Goal: Information Seeking & Learning: Check status

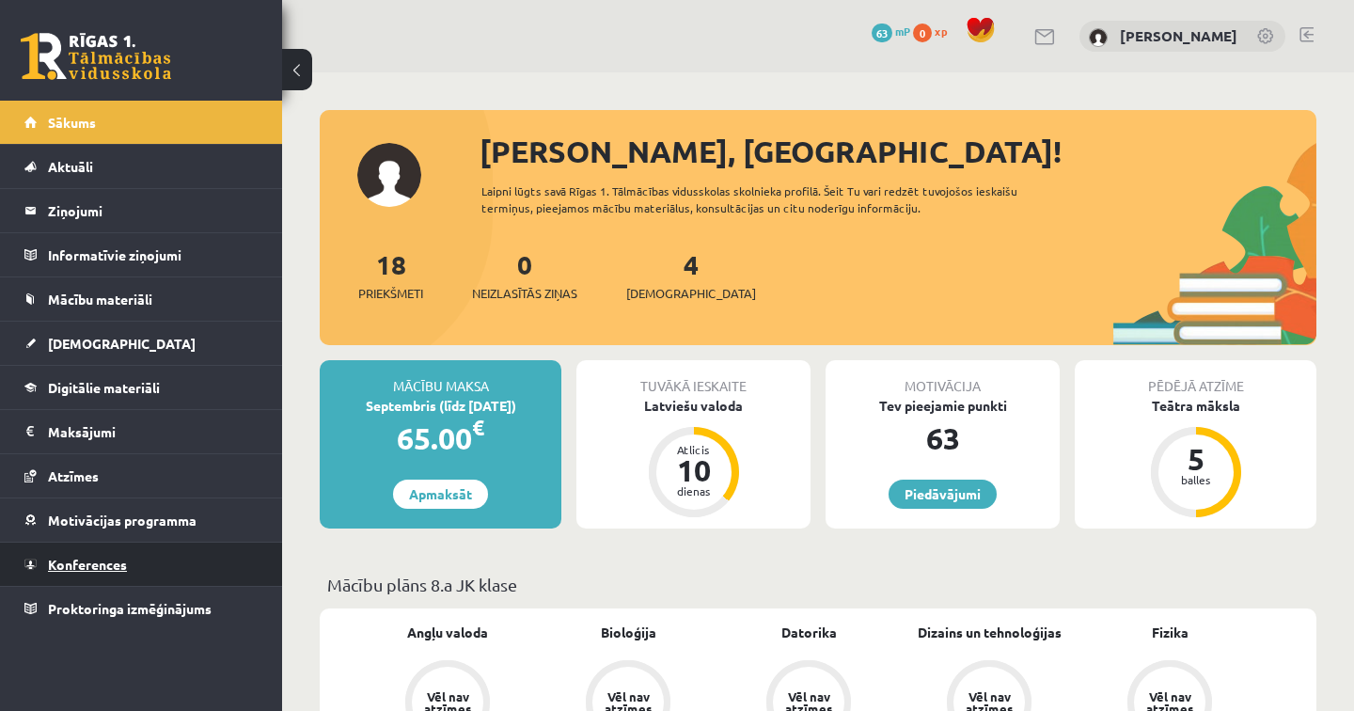
click at [91, 566] on span "Konferences" at bounding box center [87, 564] width 79 height 17
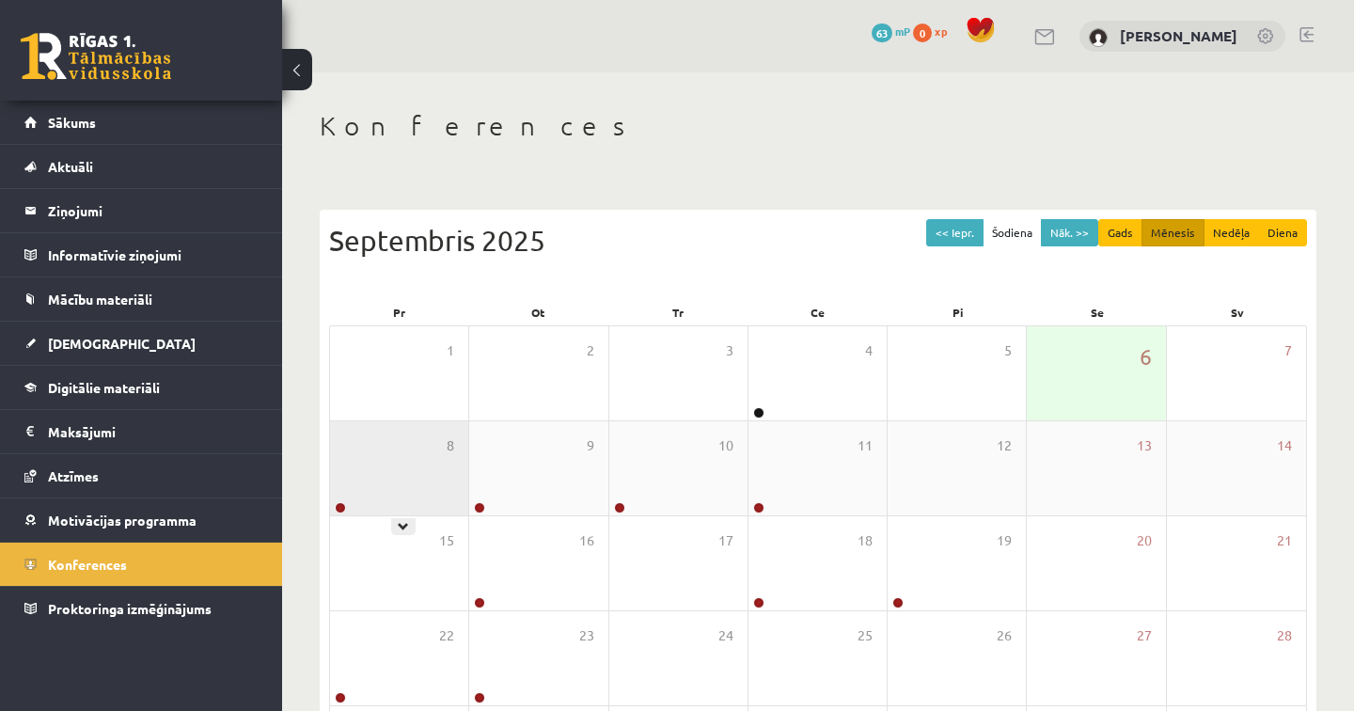
click at [403, 511] on div "8" at bounding box center [399, 468] width 138 height 94
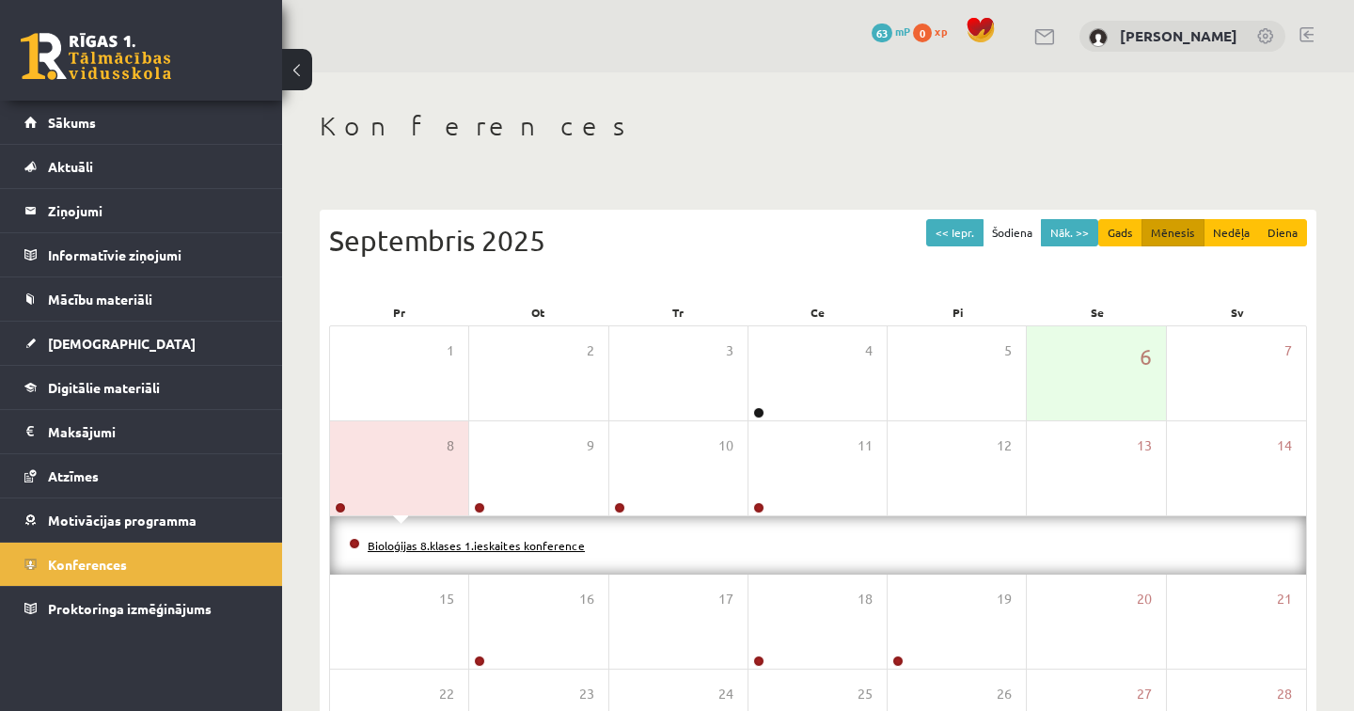
click at [427, 543] on link "Bioloģijas 8.klases 1.ieskaites konference" at bounding box center [476, 545] width 217 height 15
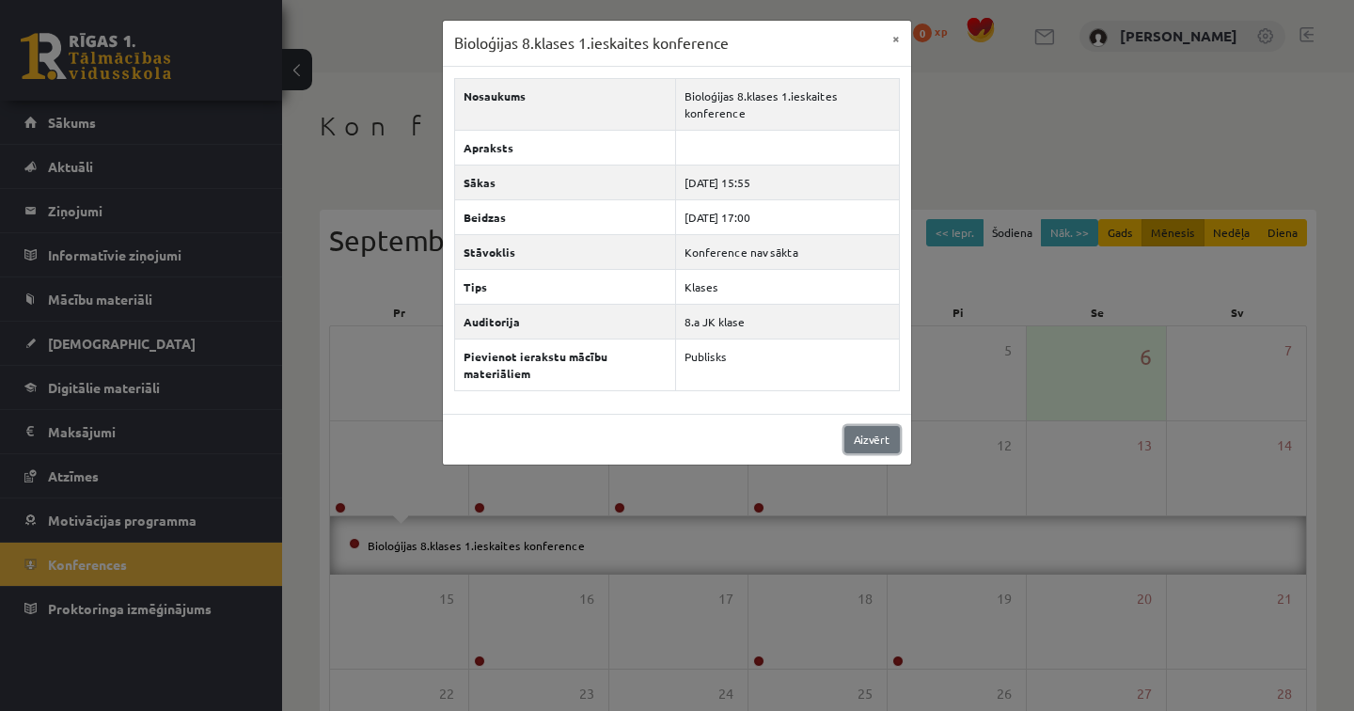
click at [870, 447] on link "Aizvērt" at bounding box center [871, 439] width 55 height 27
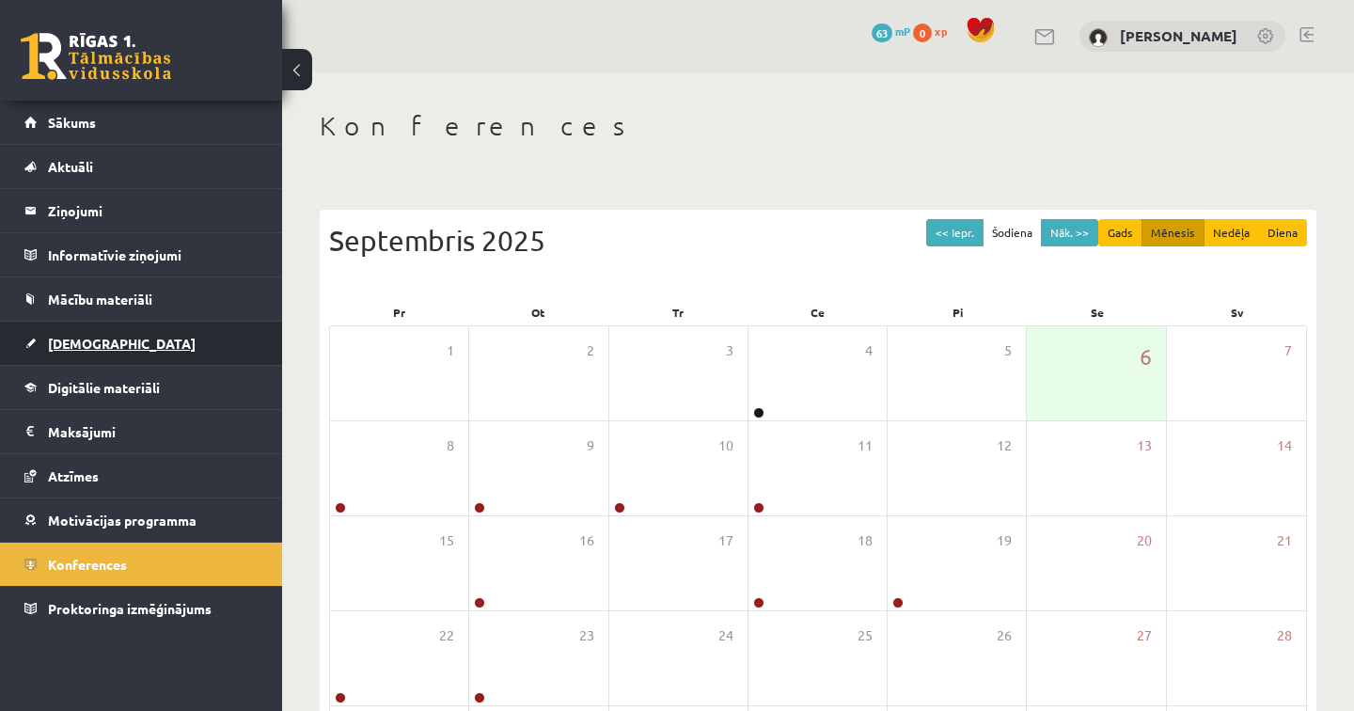
click at [91, 344] on span "[DEMOGRAPHIC_DATA]" at bounding box center [122, 343] width 148 height 17
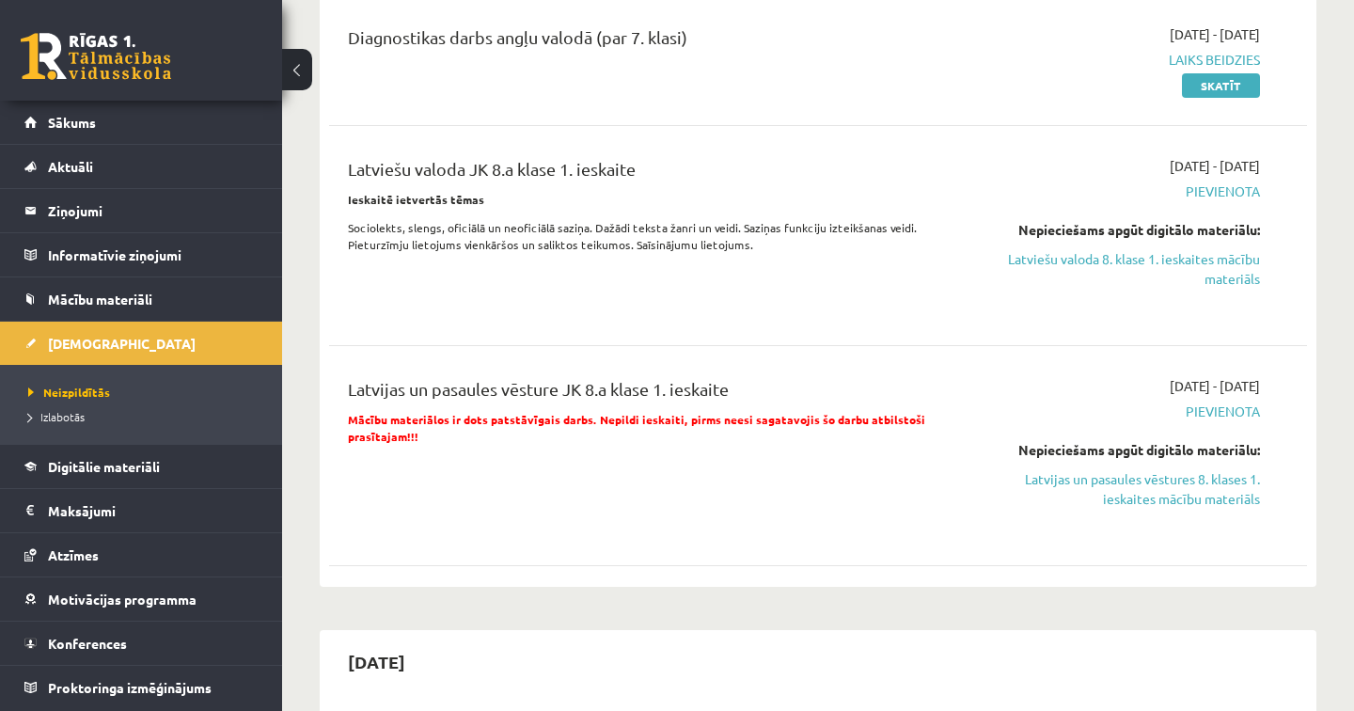
scroll to position [729, 0]
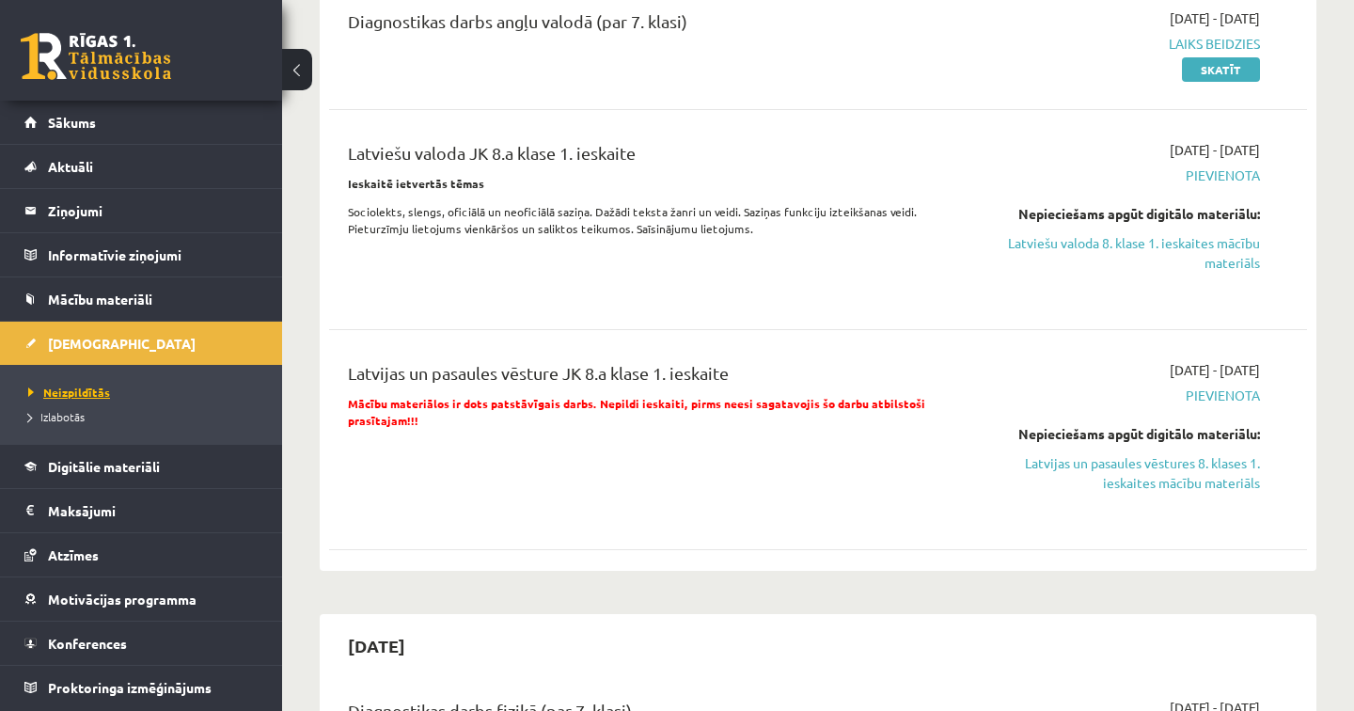
click at [91, 393] on span "Neizpildītās" at bounding box center [69, 391] width 82 height 15
click at [75, 415] on span "Izlabotās" at bounding box center [56, 416] width 56 height 15
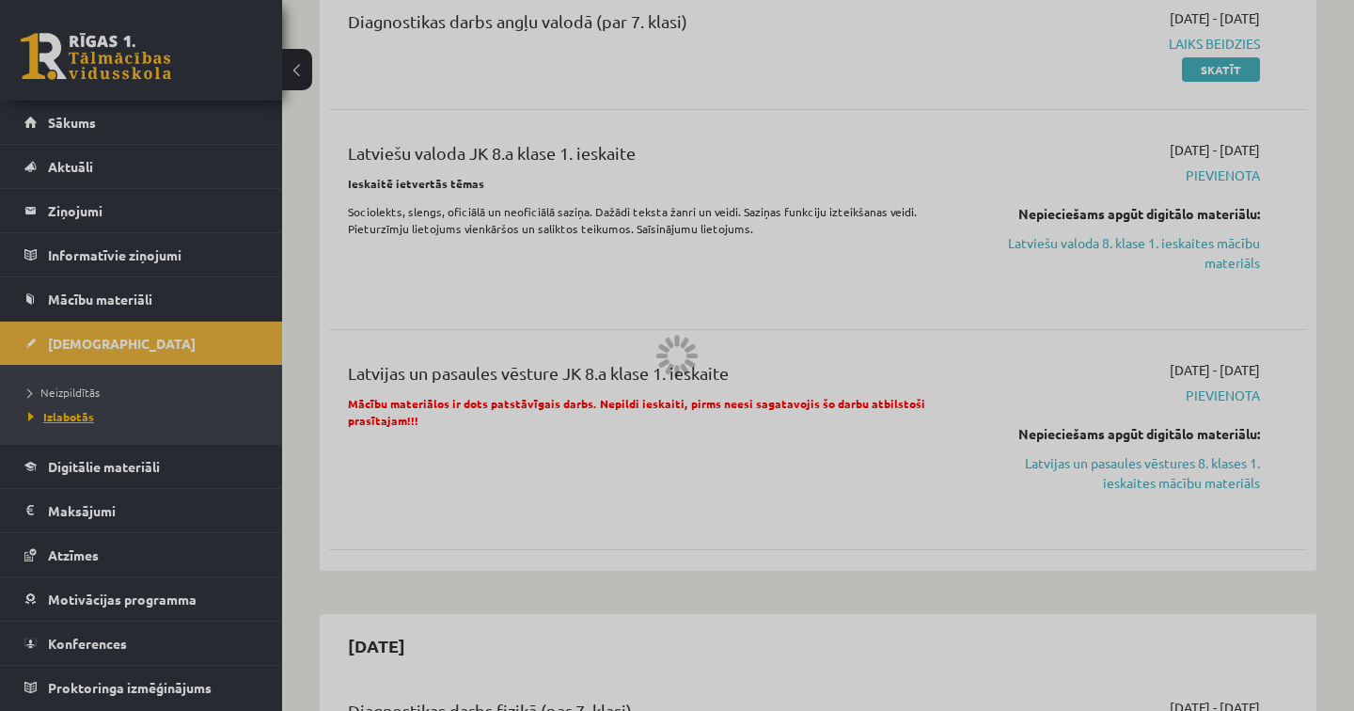
scroll to position [464, 0]
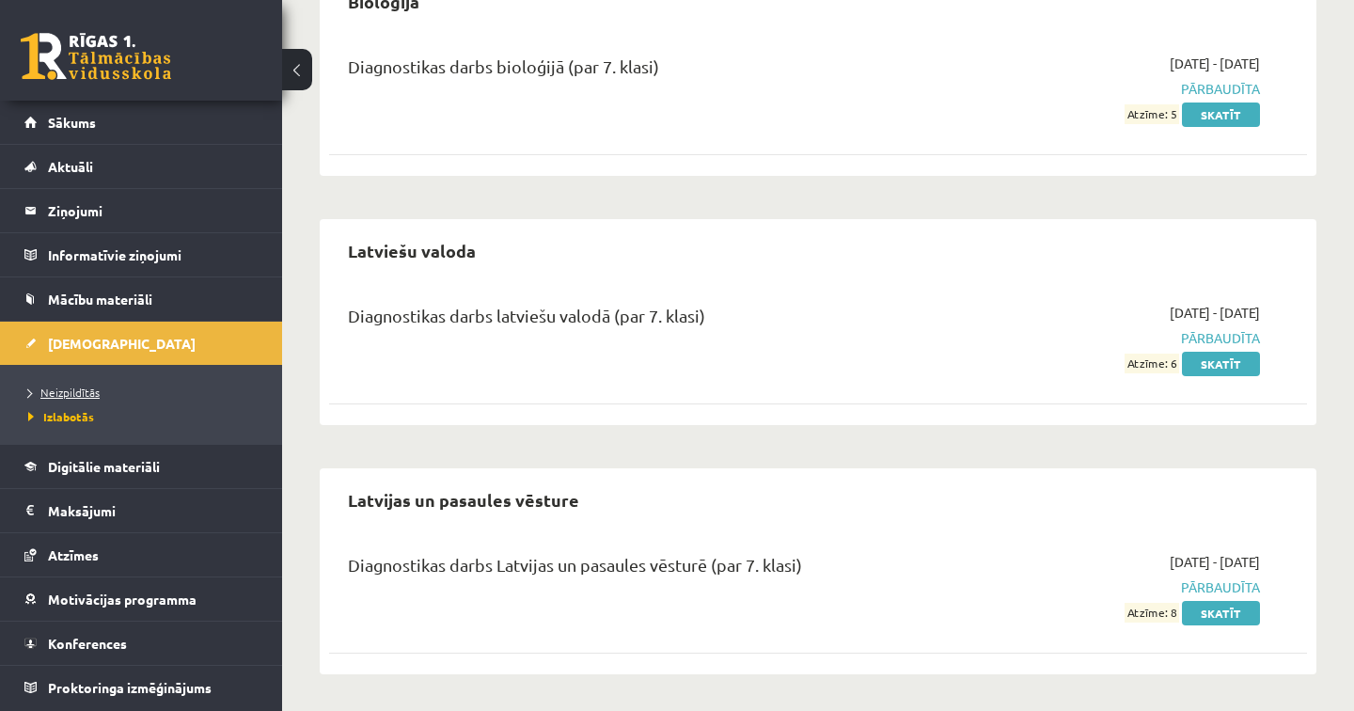
click at [82, 391] on span "Neizpildītās" at bounding box center [63, 391] width 71 height 15
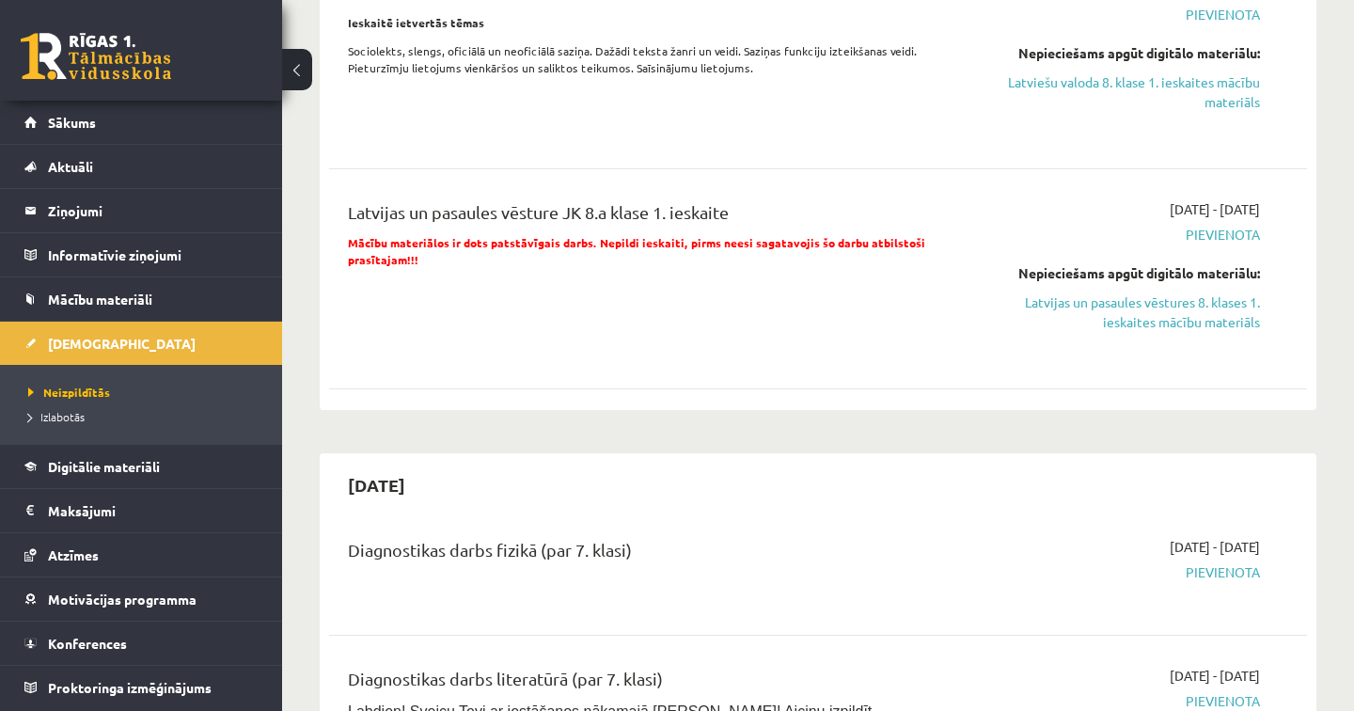
scroll to position [891, 0]
click at [1211, 321] on link "Latvijas un pasaules vēstures 8. klases 1. ieskaites mācību materiāls" at bounding box center [1117, 310] width 285 height 39
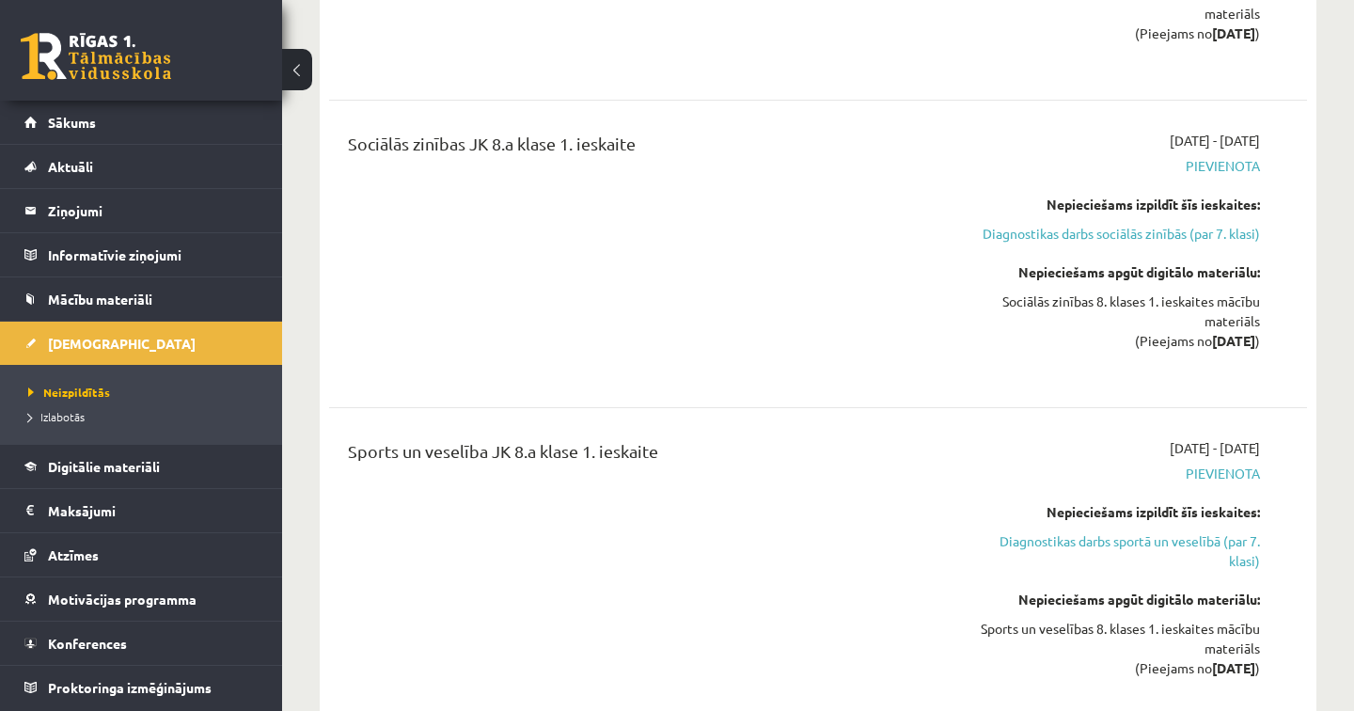
scroll to position [2688, 0]
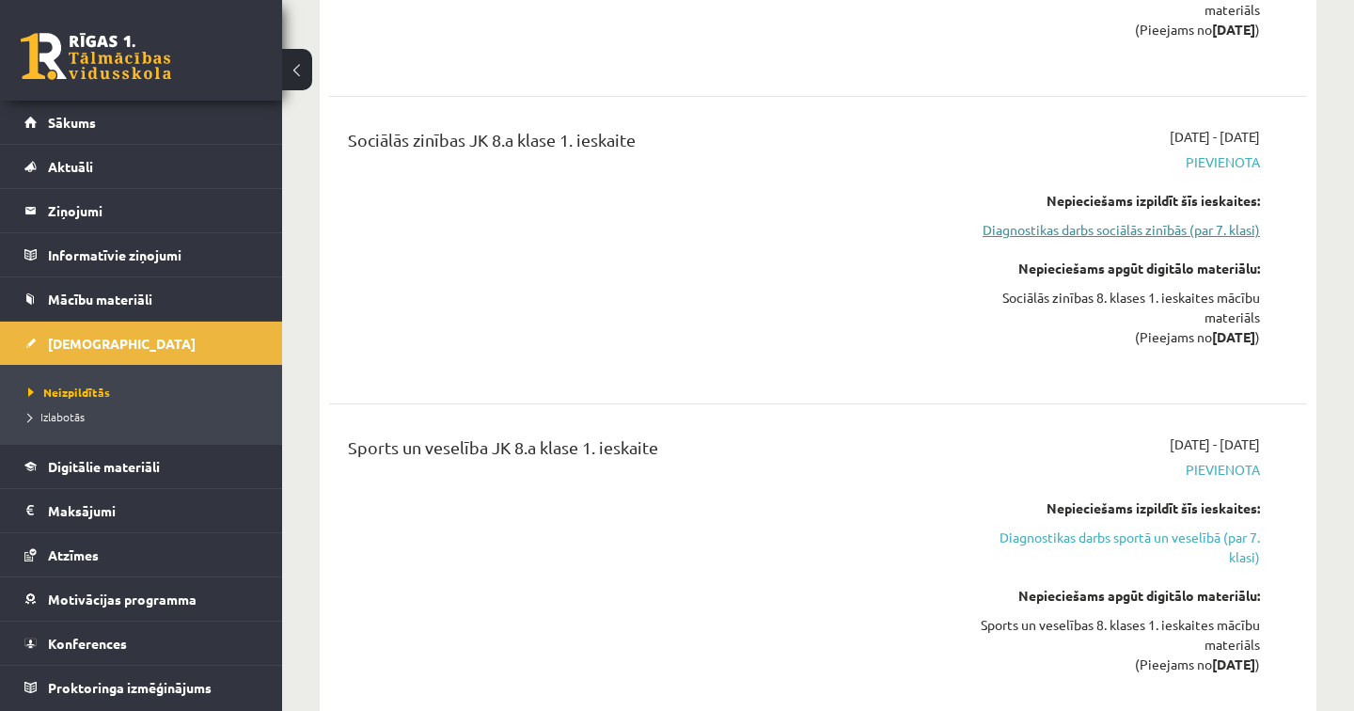
click at [1167, 229] on link "Diagnostikas darbs sociālās zinībās (par 7. klasi)" at bounding box center [1117, 230] width 285 height 20
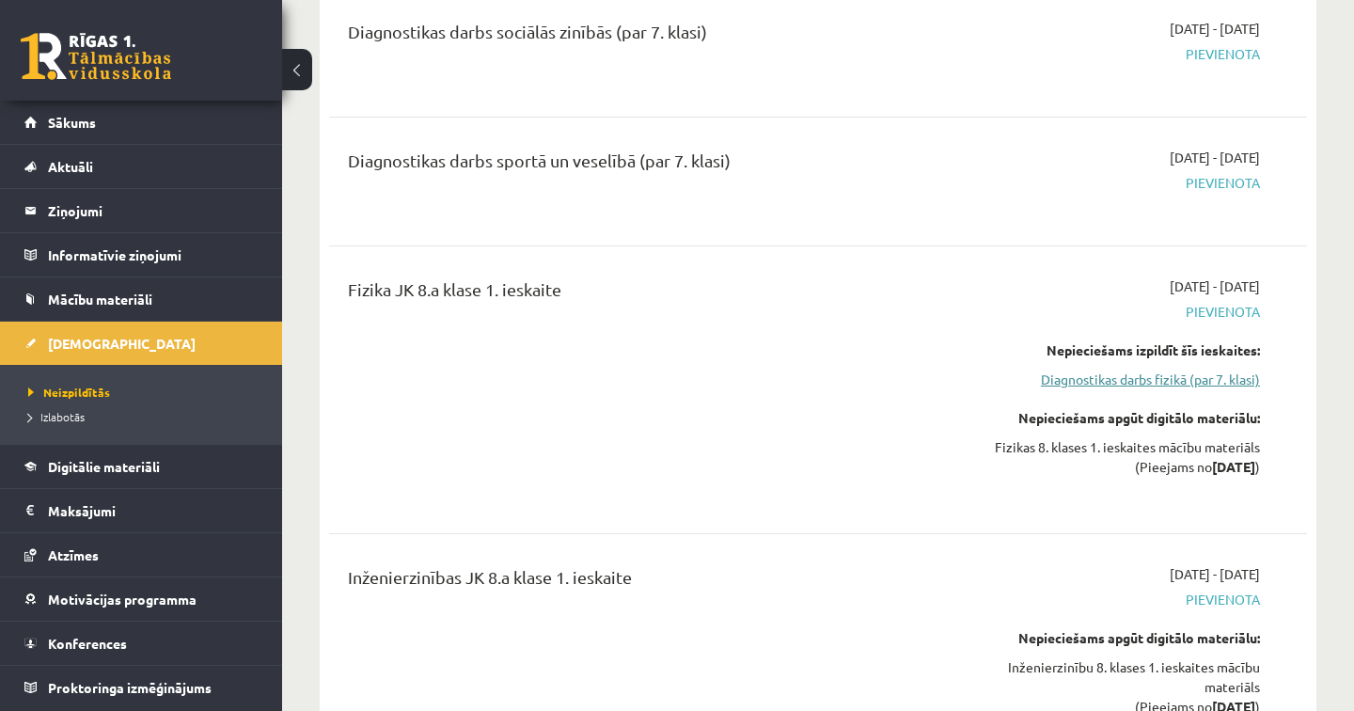
click at [1185, 382] on link "Diagnostikas darbs fizikā (par 7. klasi)" at bounding box center [1117, 379] width 285 height 20
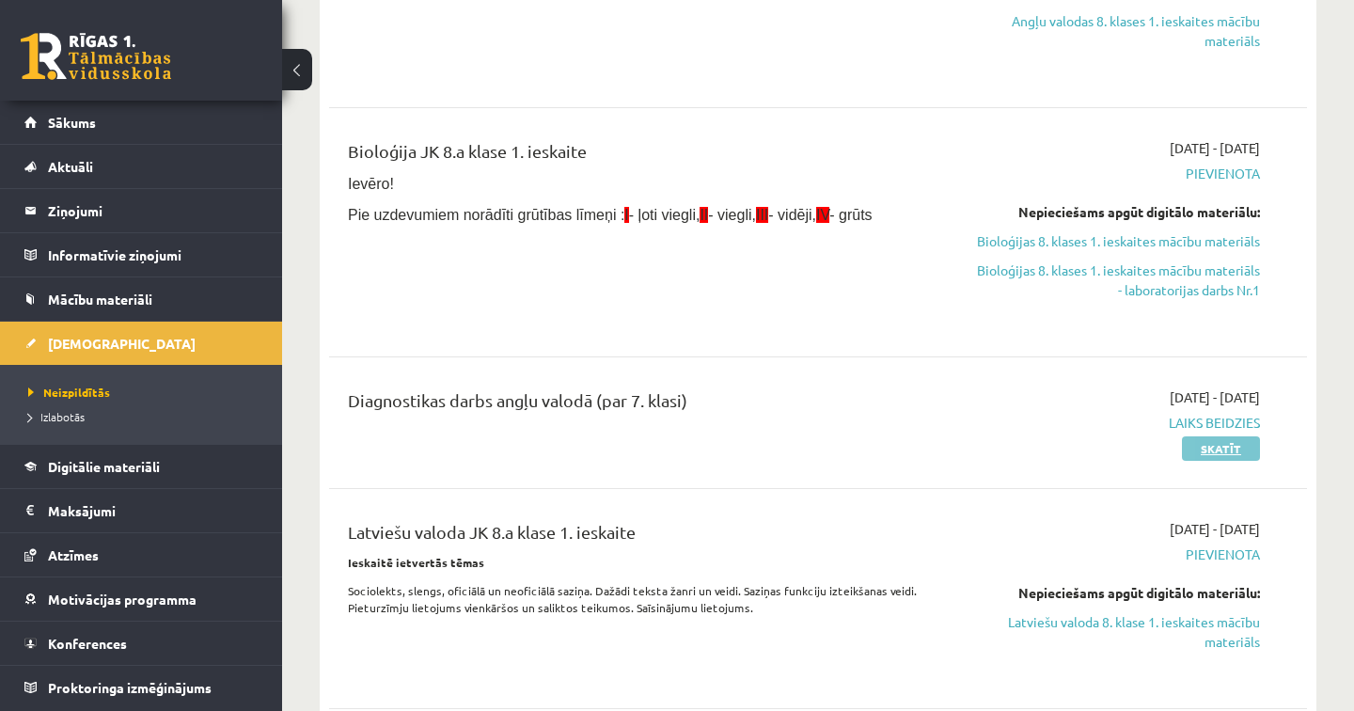
scroll to position [335, 0]
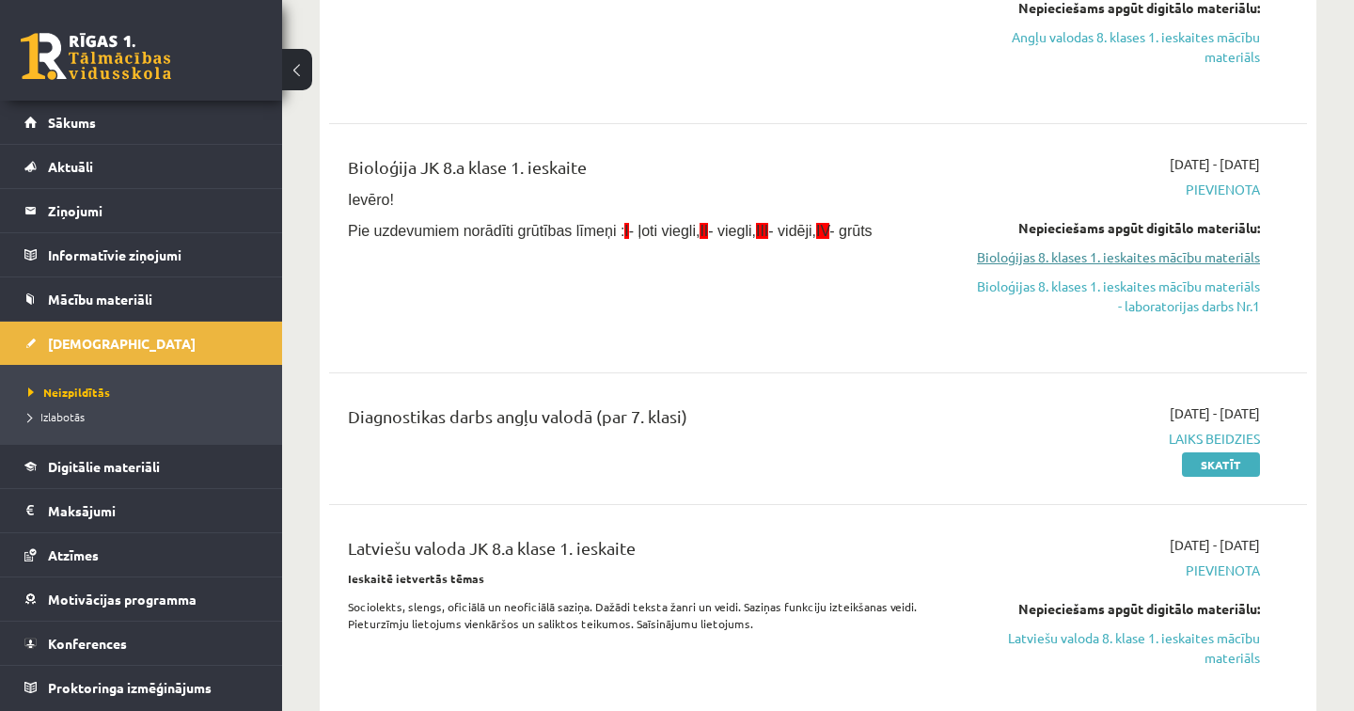
click at [1213, 258] on link "Bioloģijas 8. klases 1. ieskaites mācību materiāls" at bounding box center [1117, 257] width 285 height 20
click at [889, 299] on div "Bioloģija JK 8.a klase 1. ieskaite Ievēro! Pie uzdevumiem norādīti grūtības līm…" at bounding box center [647, 248] width 627 height 188
click at [1208, 306] on link "Bioloģijas 8. klases 1. ieskaites mācību materiāls - laboratorijas darbs Nr.1" at bounding box center [1117, 295] width 285 height 39
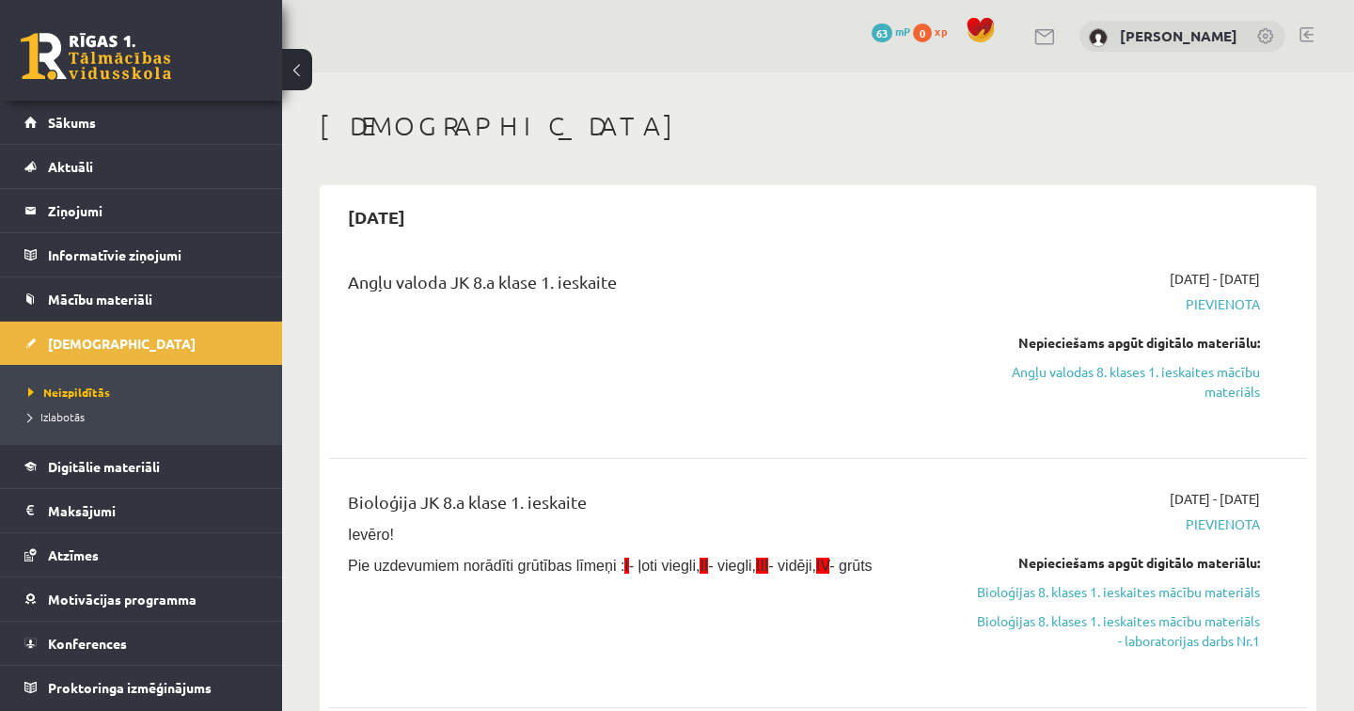
scroll to position [79, 0]
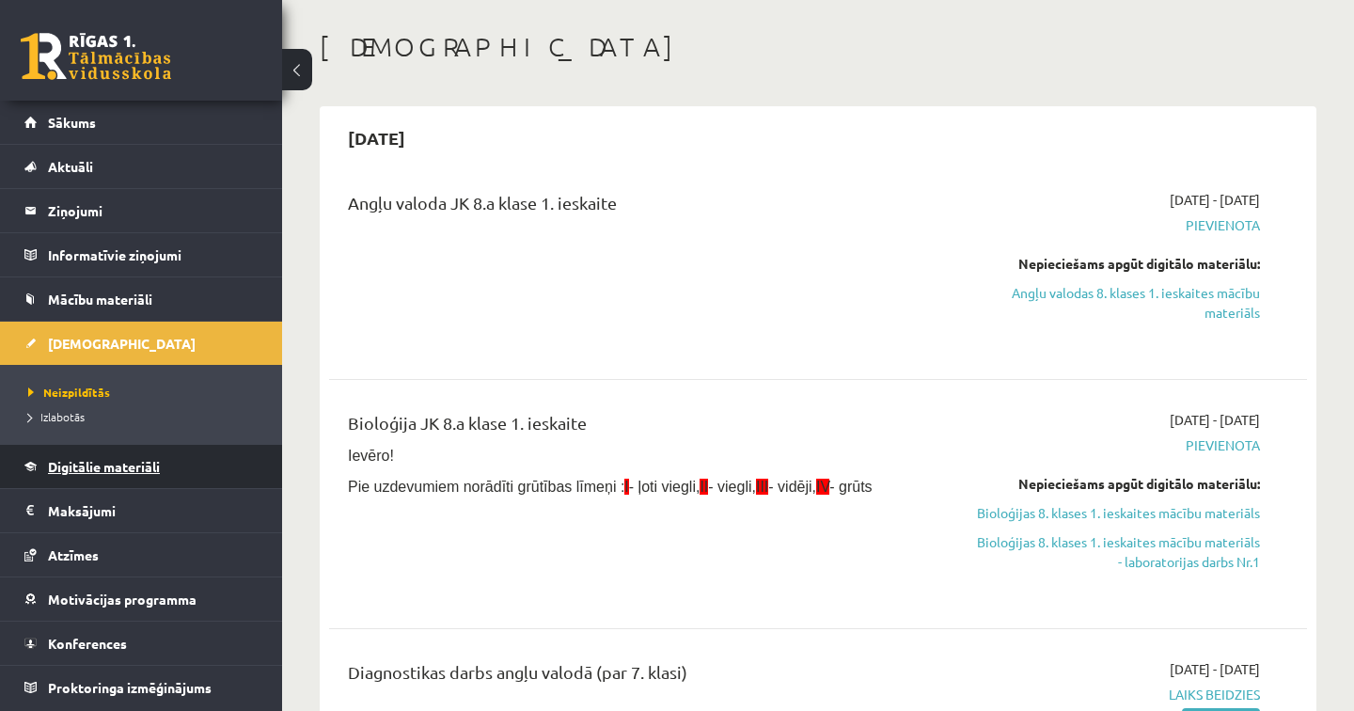
click at [122, 466] on span "Digitālie materiāli" at bounding box center [104, 466] width 112 height 17
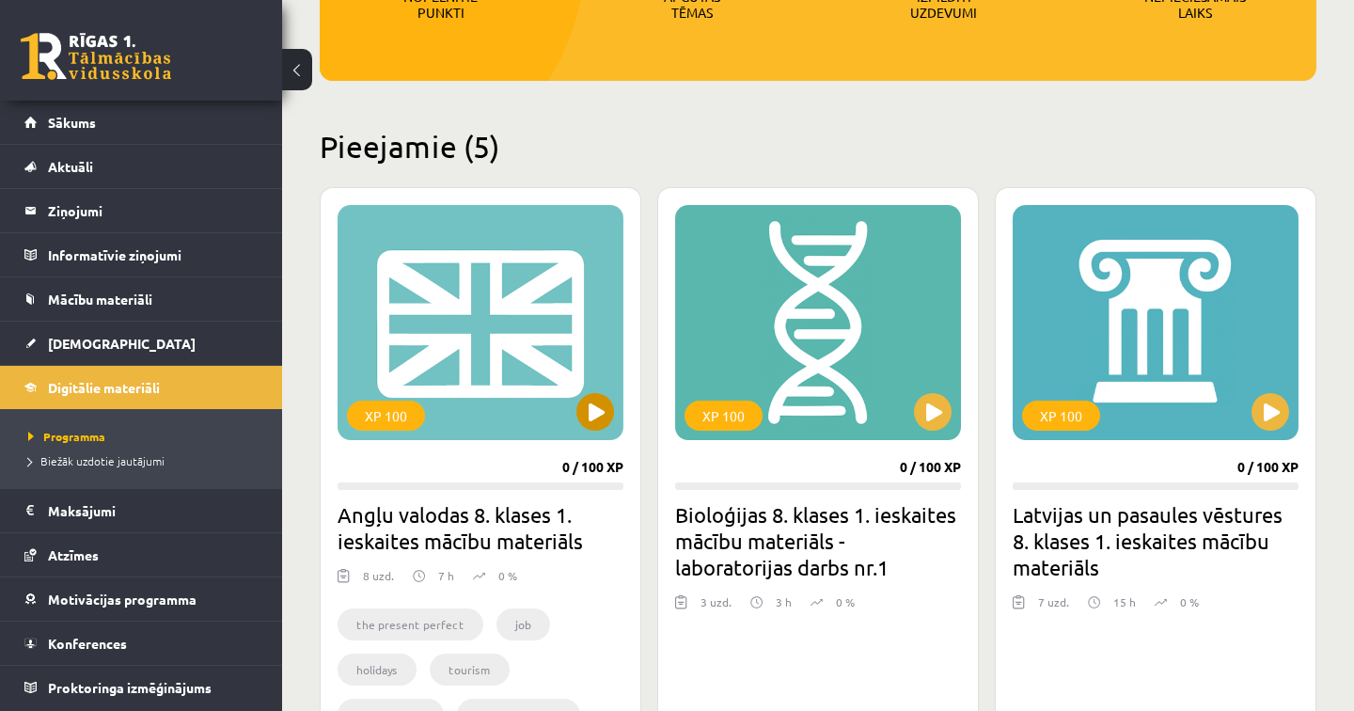
scroll to position [348, 0]
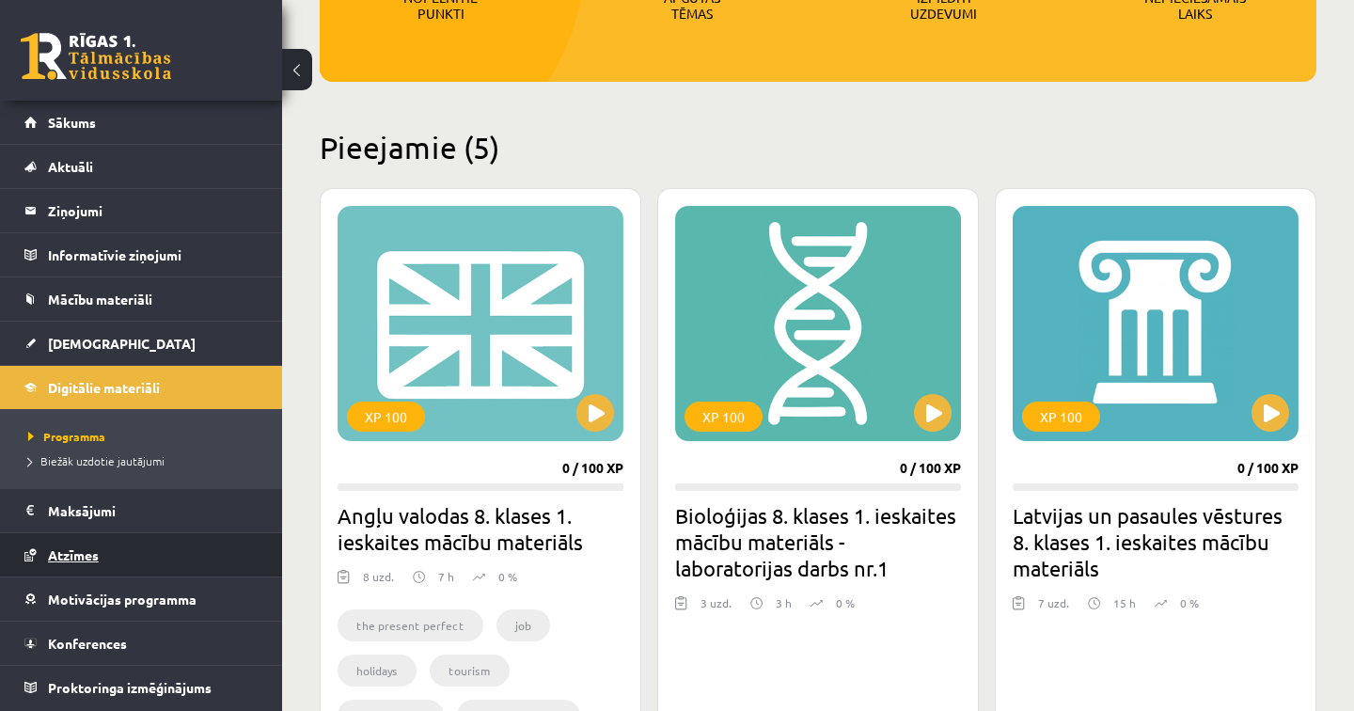
click at [86, 556] on span "Atzīmes" at bounding box center [73, 554] width 51 height 17
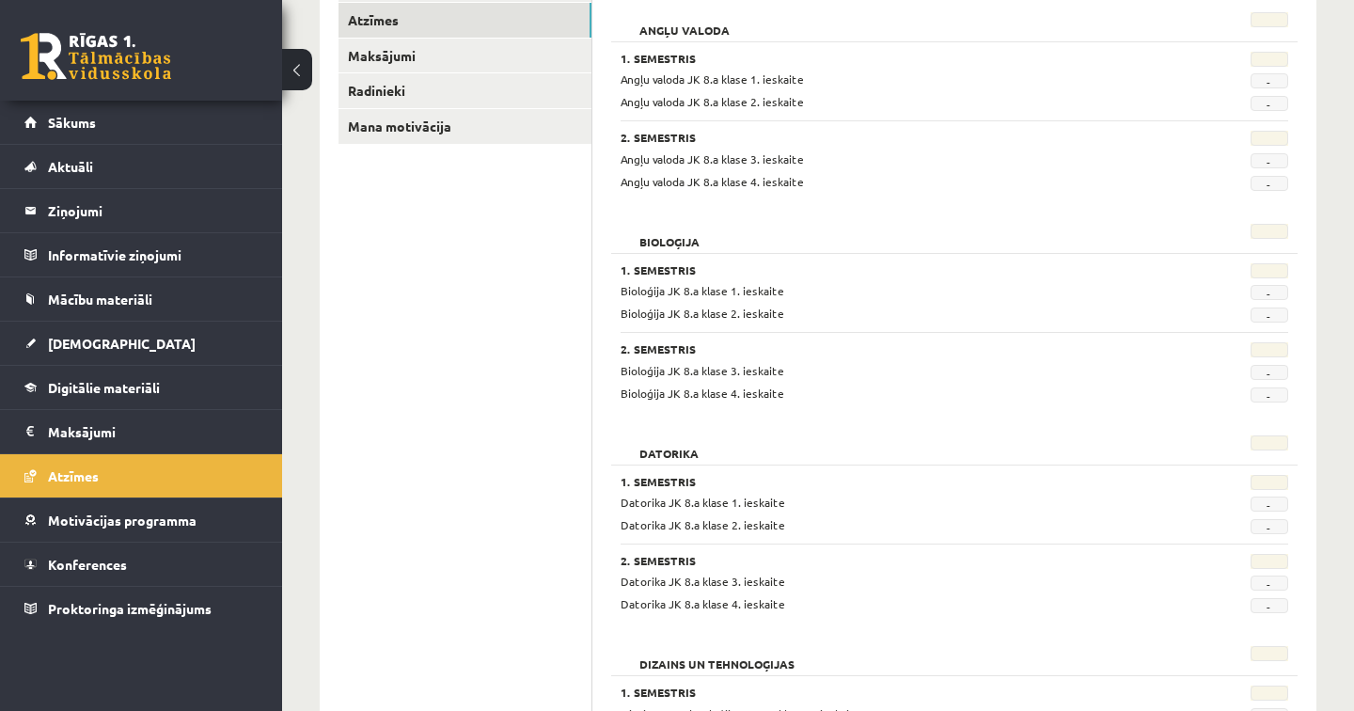
scroll to position [304, 0]
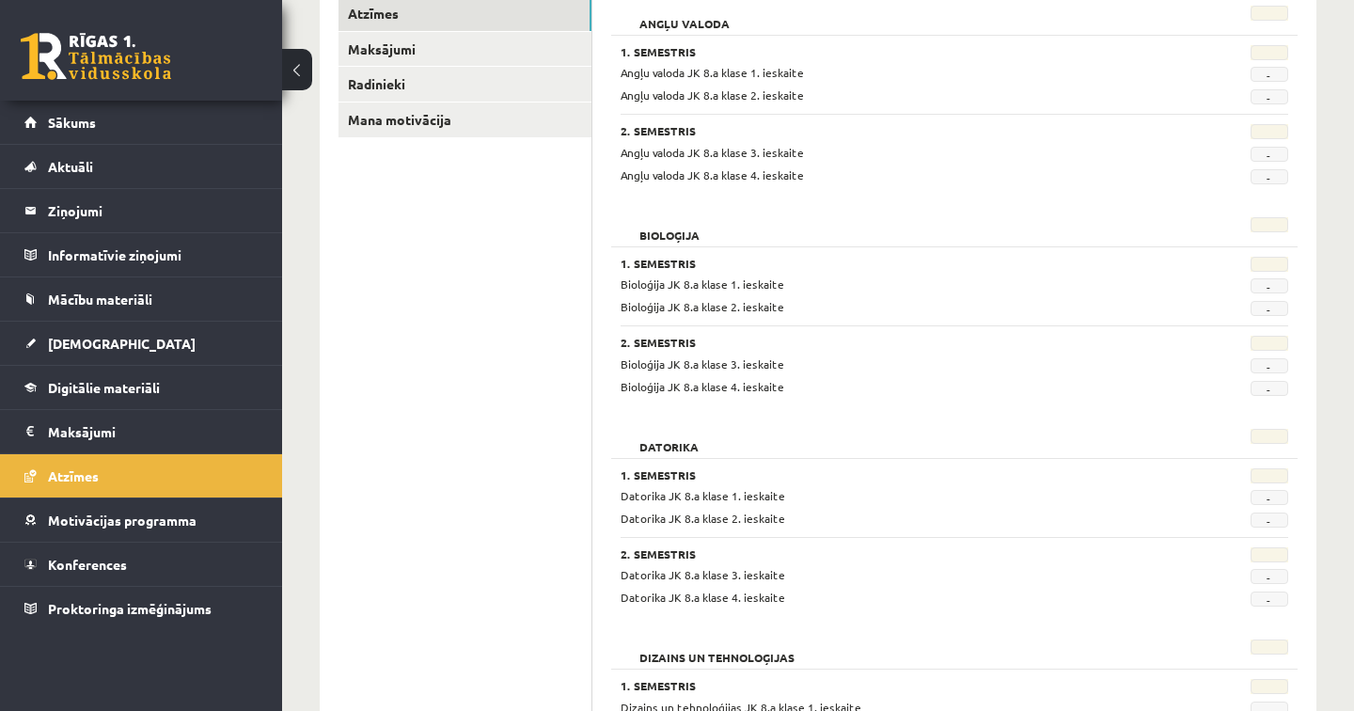
click at [1266, 80] on span "-" at bounding box center [1269, 74] width 38 height 15
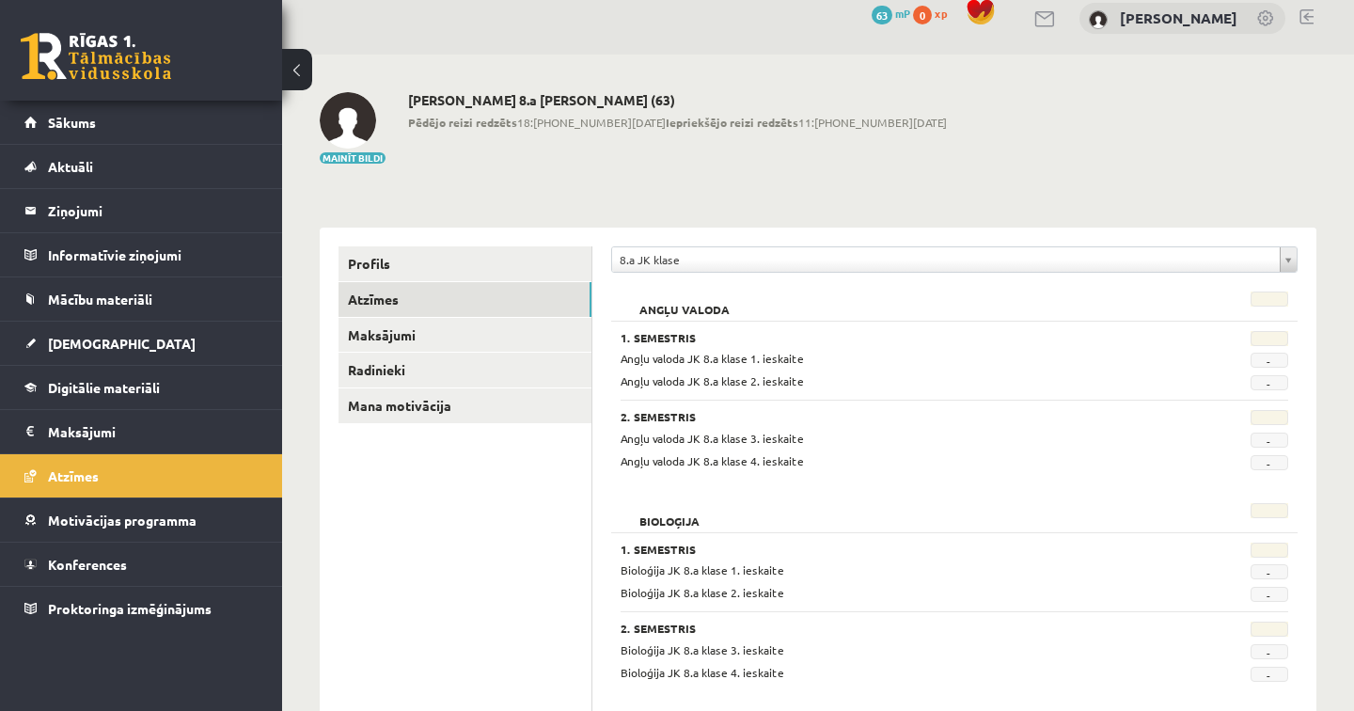
scroll to position [0, 0]
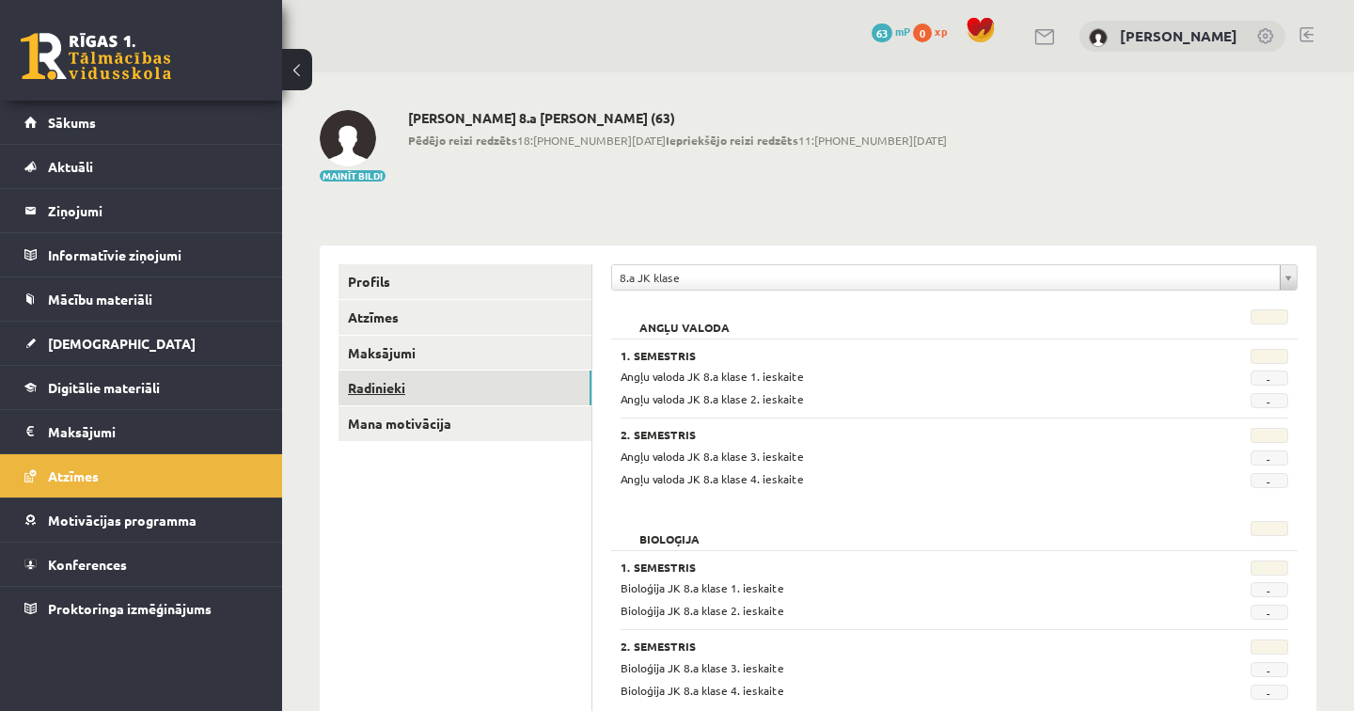
click at [379, 391] on link "Radinieki" at bounding box center [464, 387] width 253 height 35
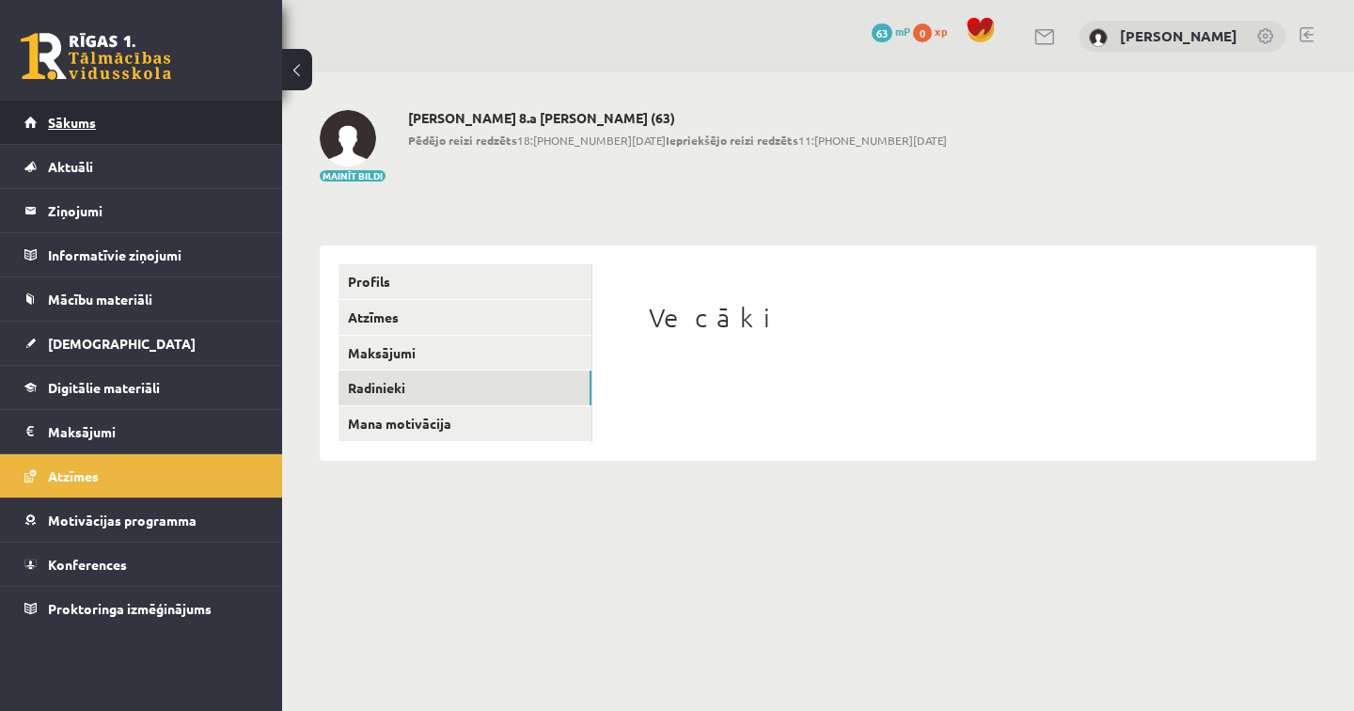
click at [78, 119] on span "Sākums" at bounding box center [72, 122] width 48 height 17
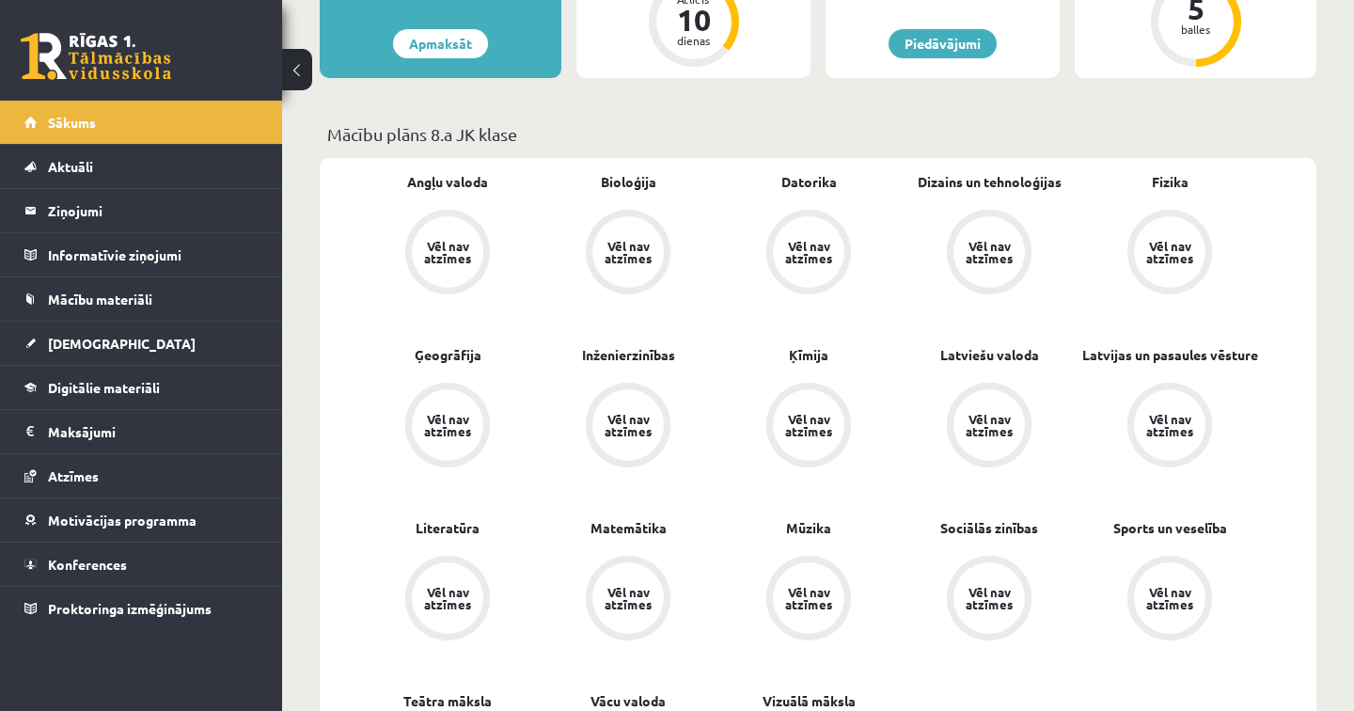
scroll to position [452, 0]
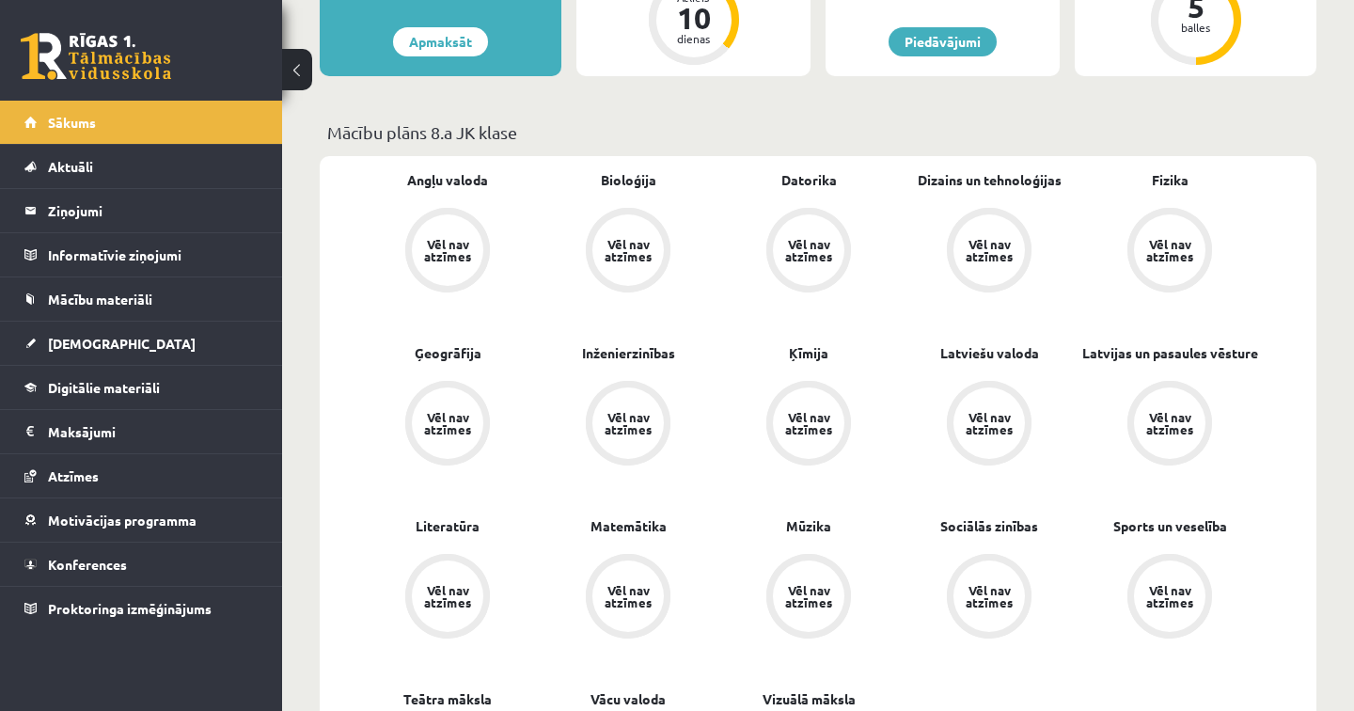
click at [457, 238] on div "Vēl nav atzīmes" at bounding box center [447, 250] width 53 height 24
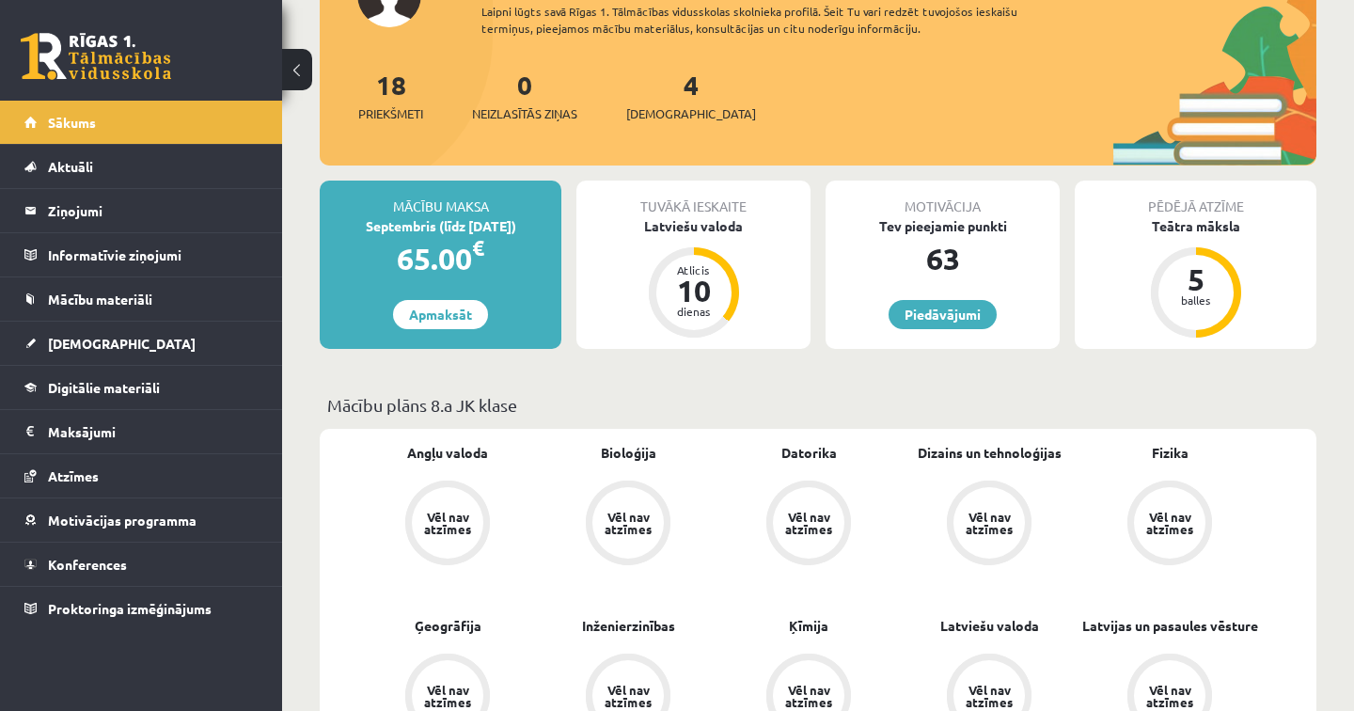
scroll to position [155, 0]
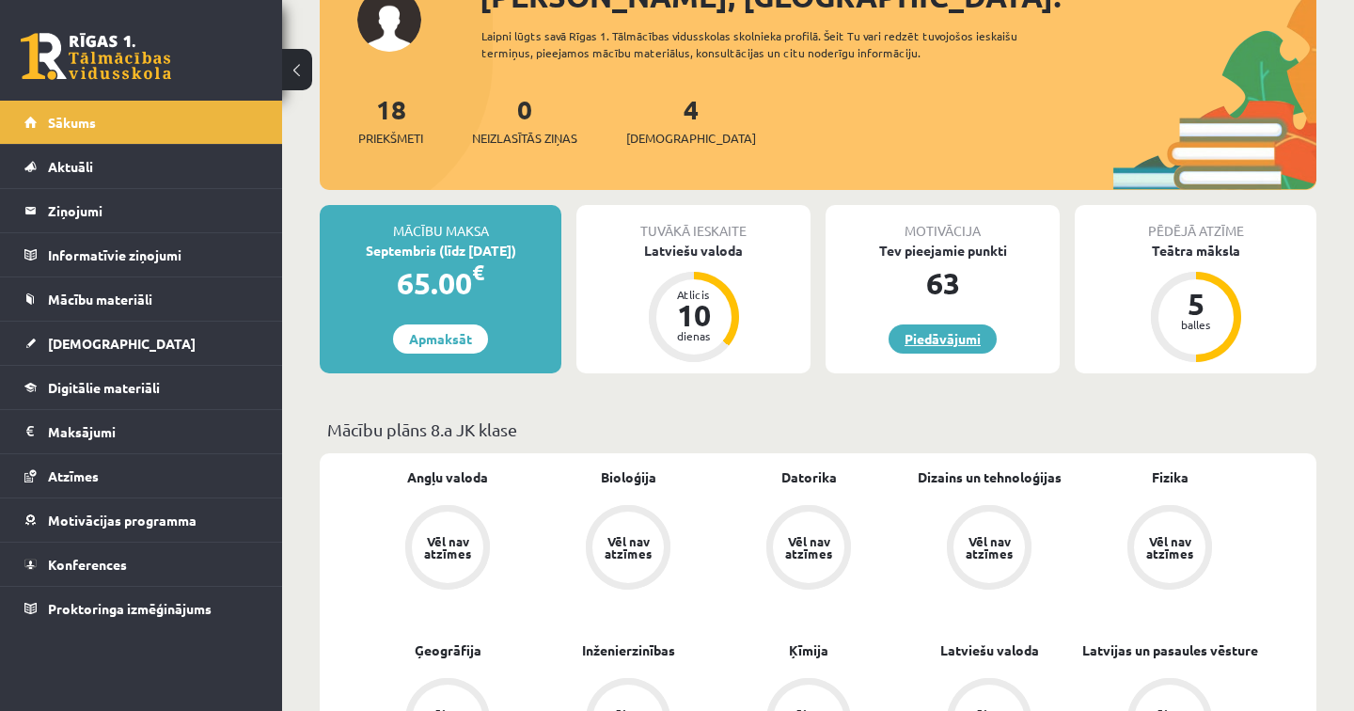
click at [955, 343] on link "Piedāvājumi" at bounding box center [942, 338] width 108 height 29
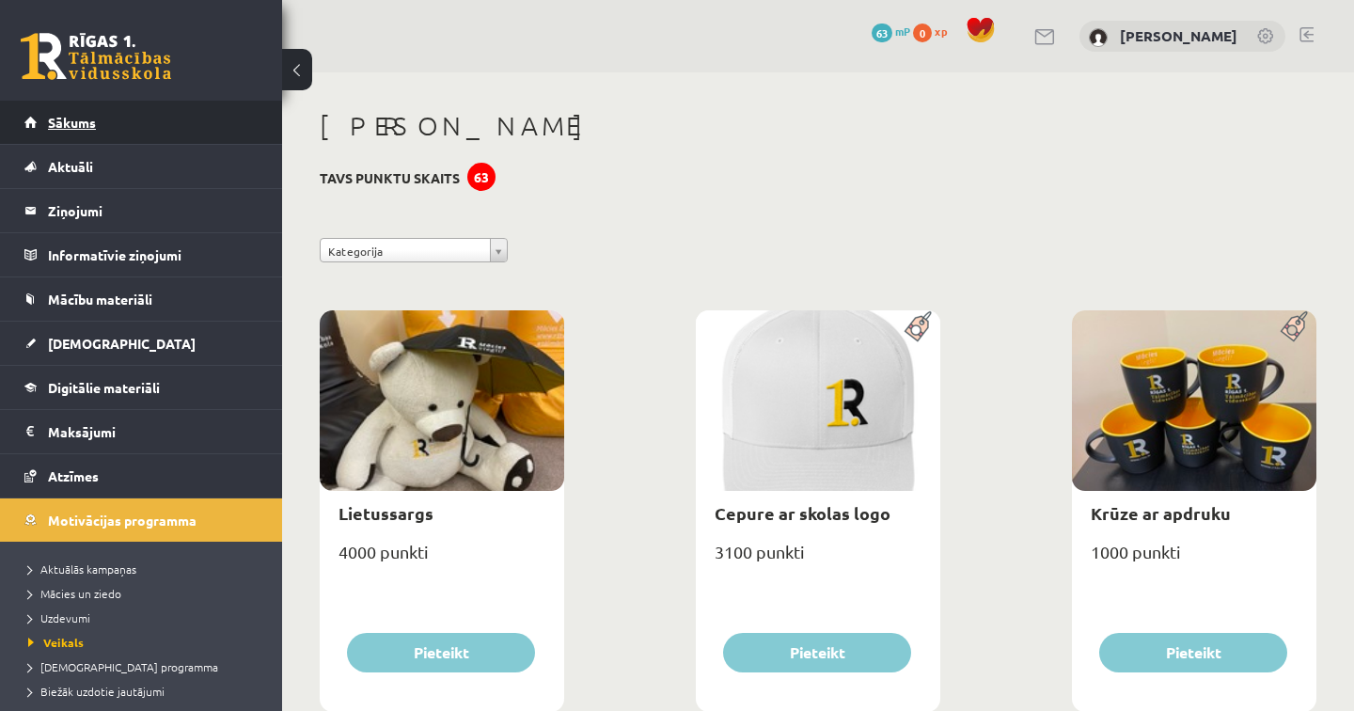
click at [91, 126] on span "Sākums" at bounding box center [72, 122] width 48 height 17
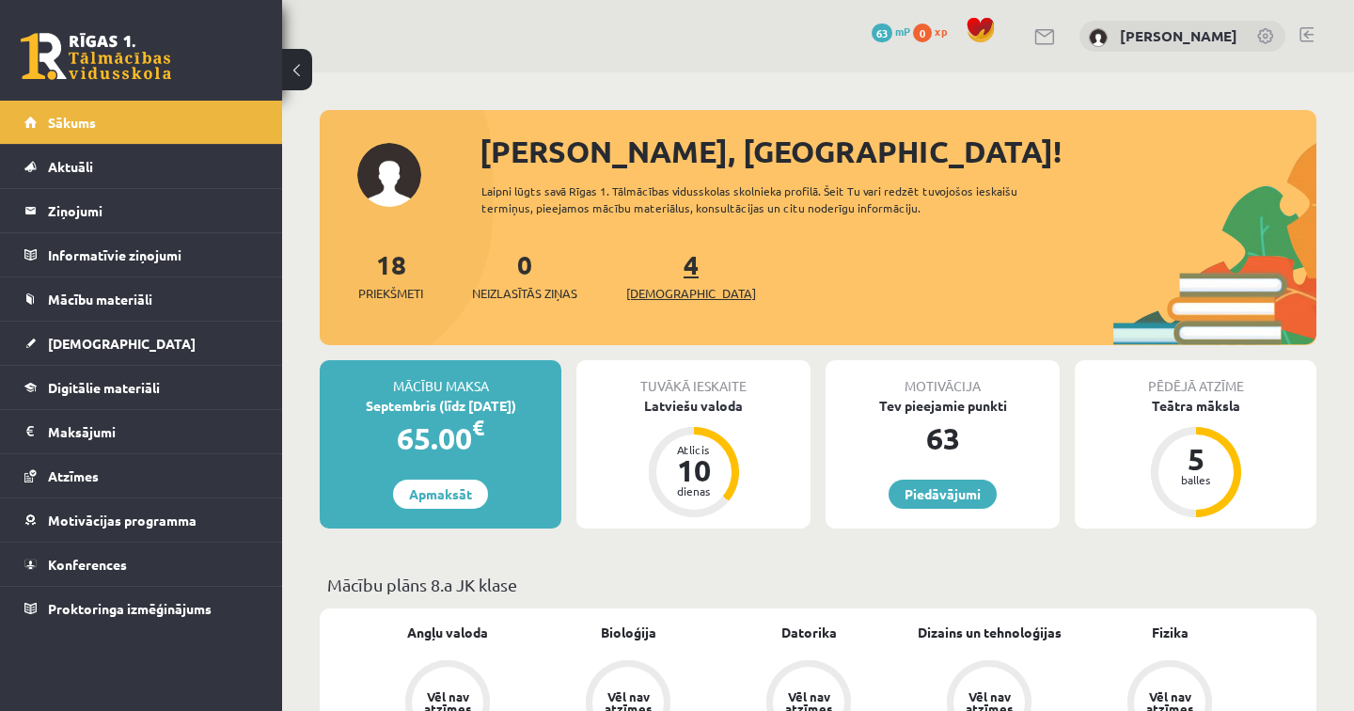
click at [655, 297] on span "[DEMOGRAPHIC_DATA]" at bounding box center [691, 293] width 130 height 19
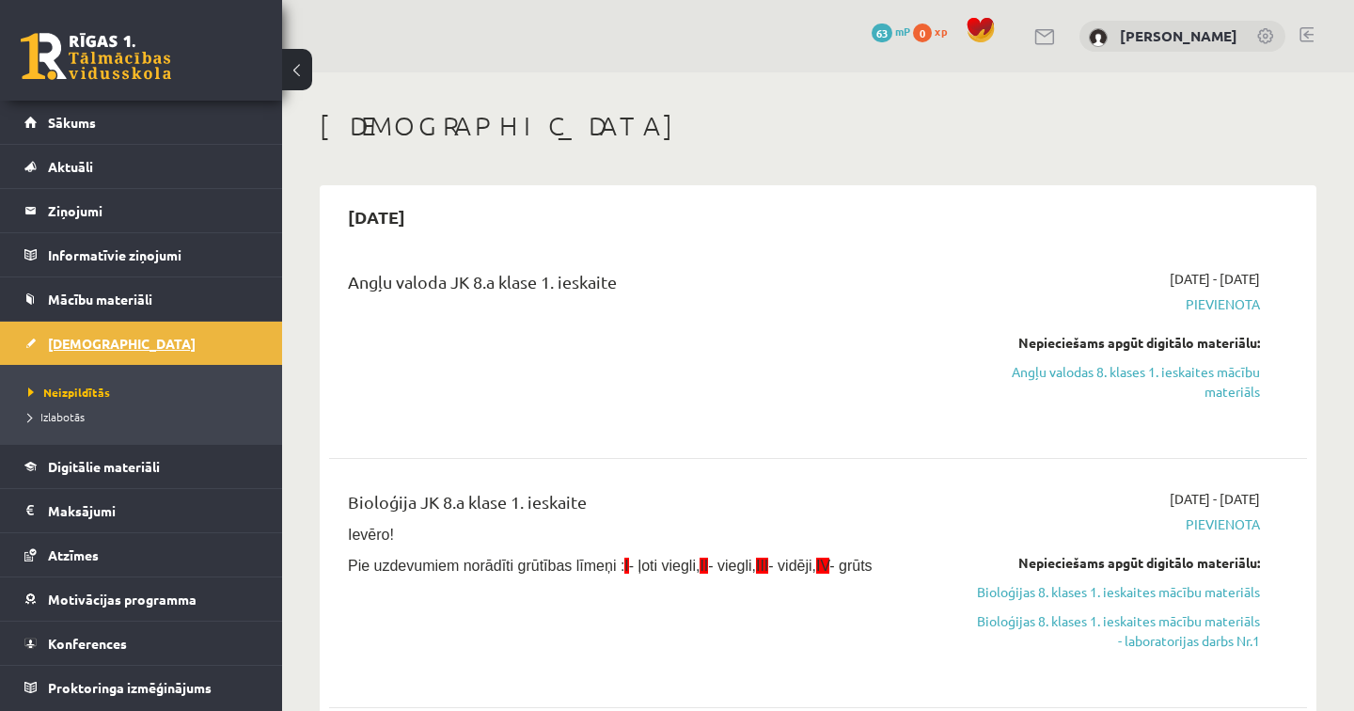
click at [86, 340] on span "[DEMOGRAPHIC_DATA]" at bounding box center [122, 343] width 148 height 17
click at [84, 118] on span "Sākums" at bounding box center [72, 122] width 48 height 17
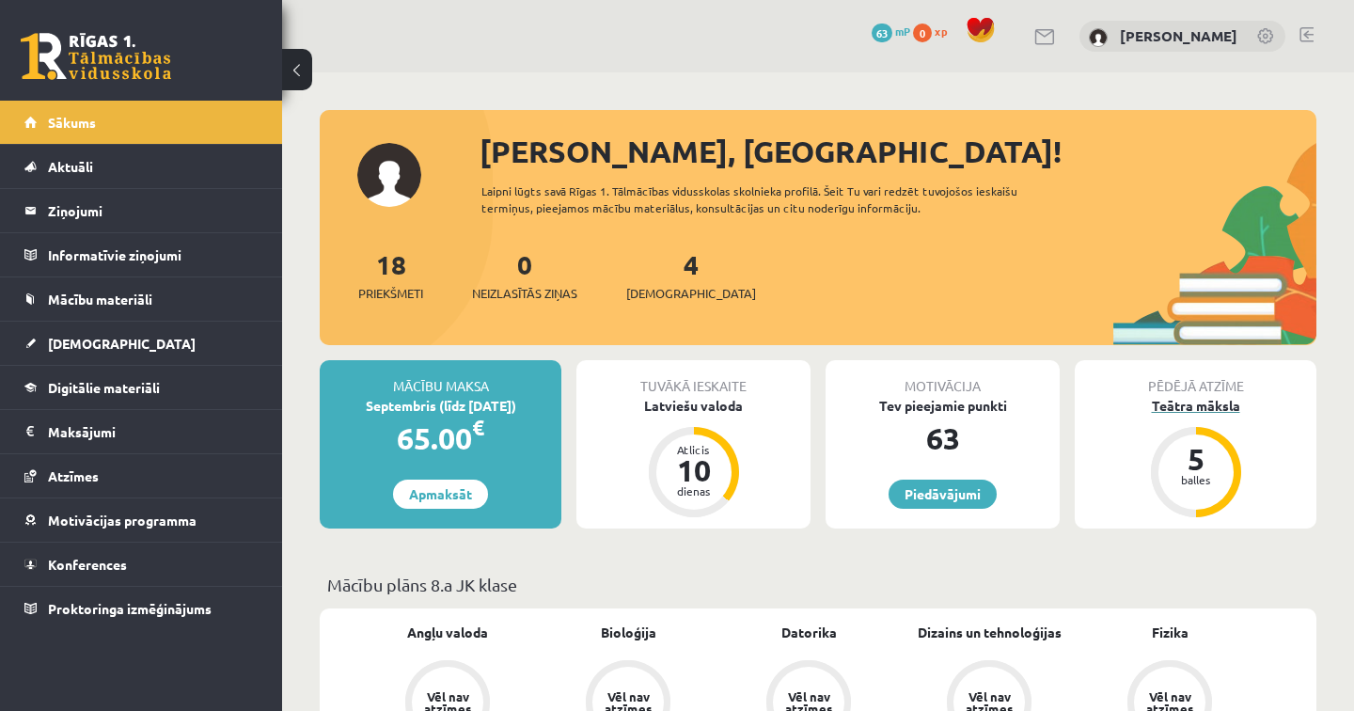
click at [1195, 407] on div "Teātra māksla" at bounding box center [1195, 406] width 242 height 20
